Goal: Transaction & Acquisition: Book appointment/travel/reservation

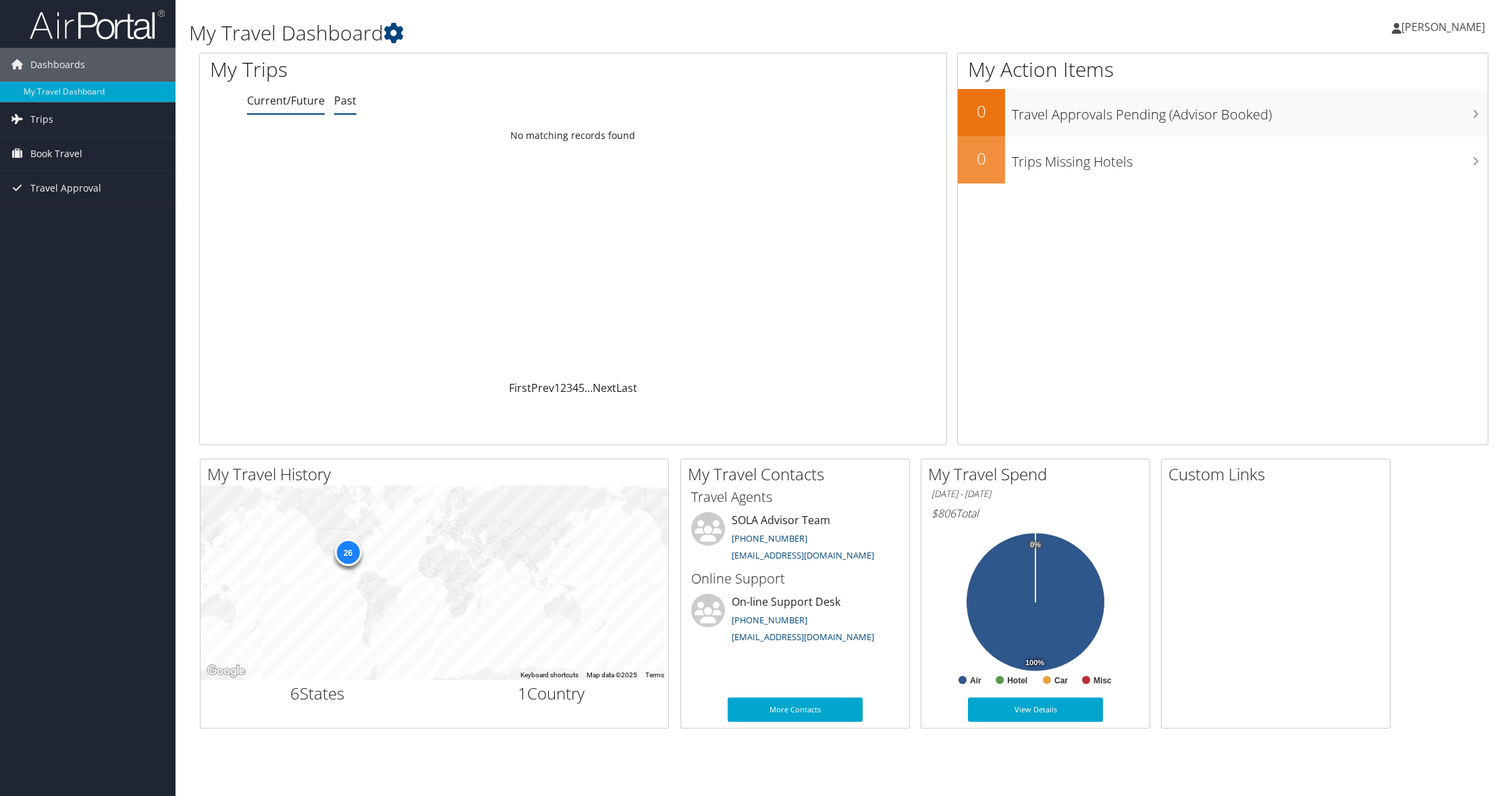
click at [340, 99] on link "Past" at bounding box center [344, 101] width 22 height 15
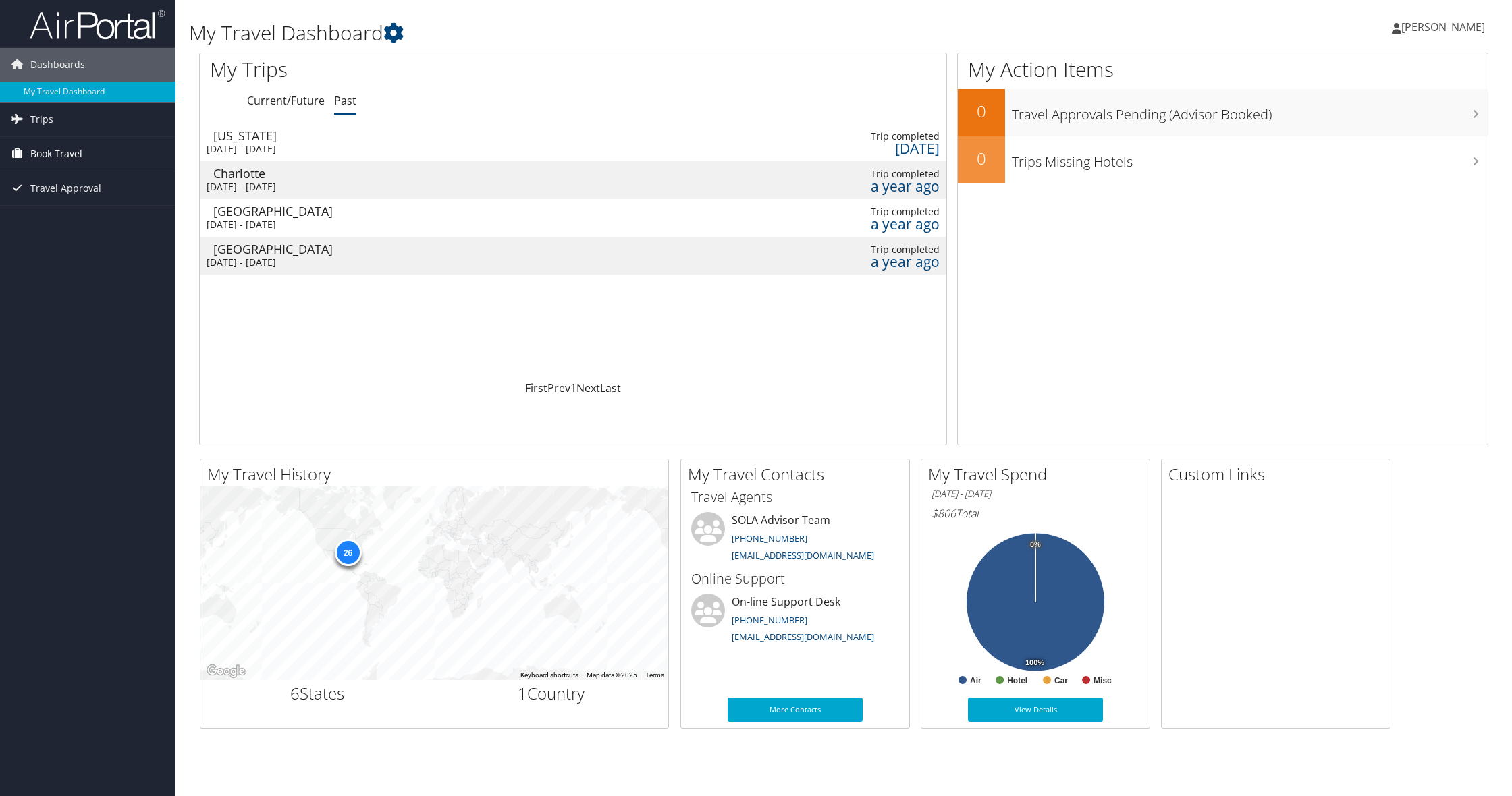
click at [70, 157] on span "Book Travel" at bounding box center [56, 153] width 52 height 33
click at [96, 198] on link "Book/Manage Online Trips" at bounding box center [88, 201] width 175 height 20
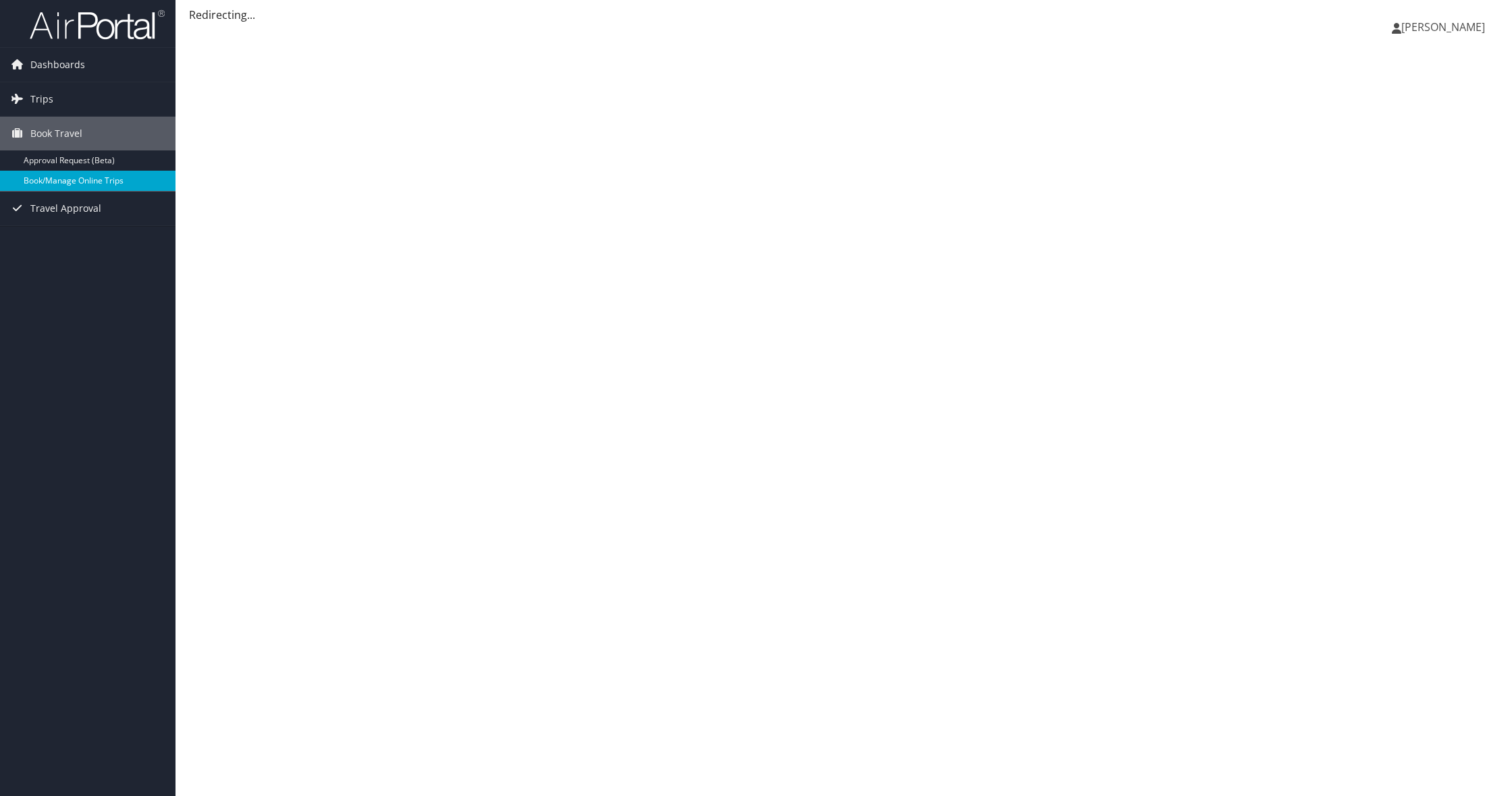
click at [85, 179] on link "Book/Manage Online Trips" at bounding box center [88, 180] width 175 height 20
